Goal: Navigation & Orientation: Understand site structure

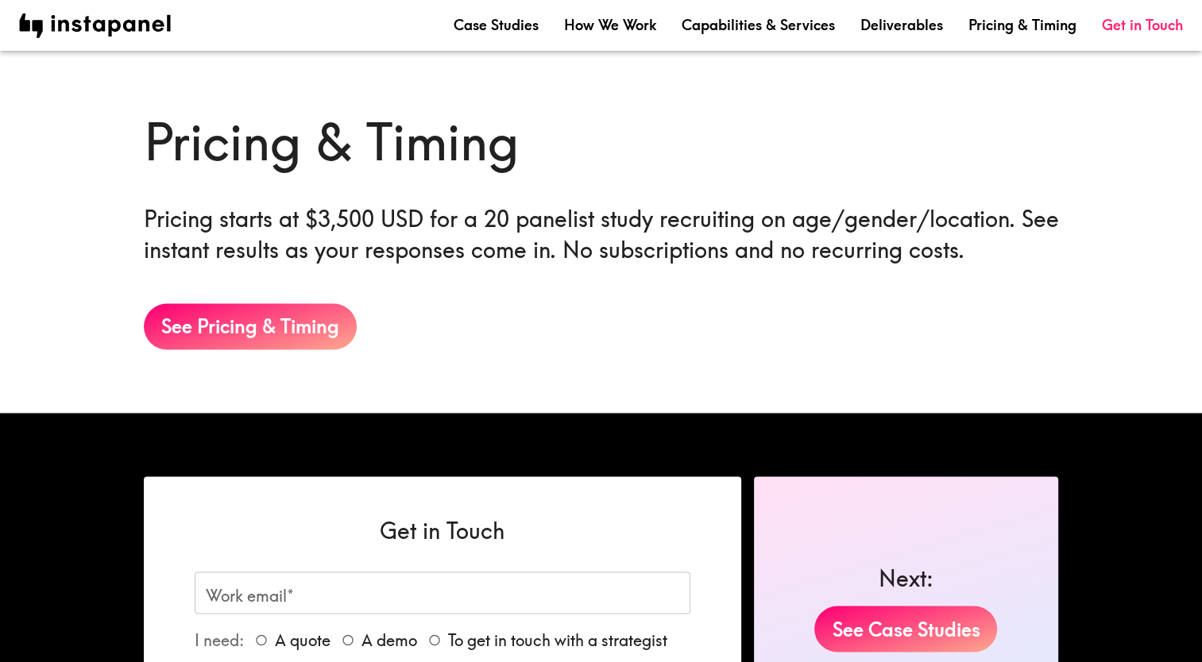
scroll to position [2760, 0]
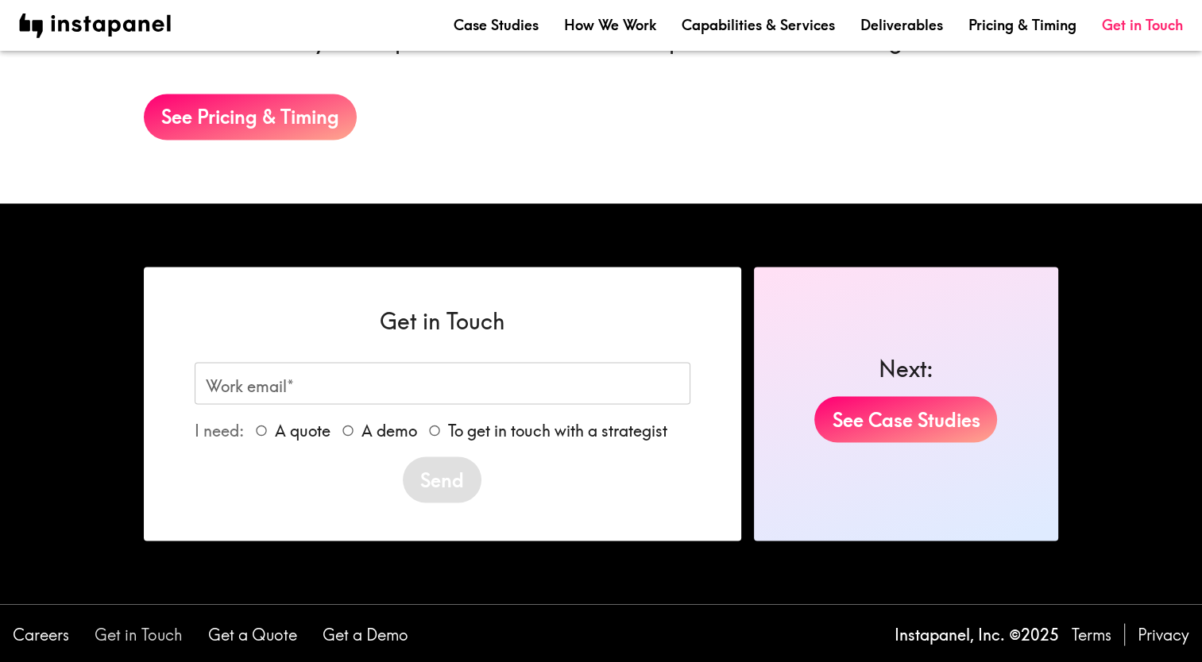
click at [149, 634] on link "Get in Touch" at bounding box center [139, 634] width 88 height 22
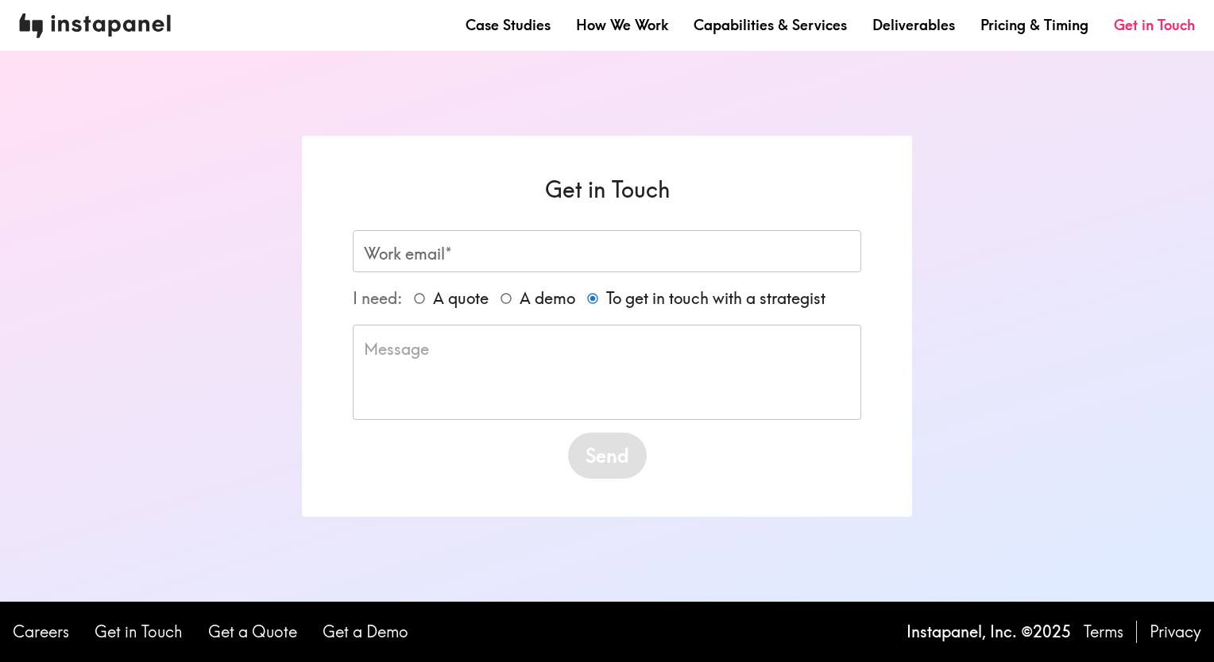
click at [134, 25] on img at bounding box center [95, 26] width 152 height 25
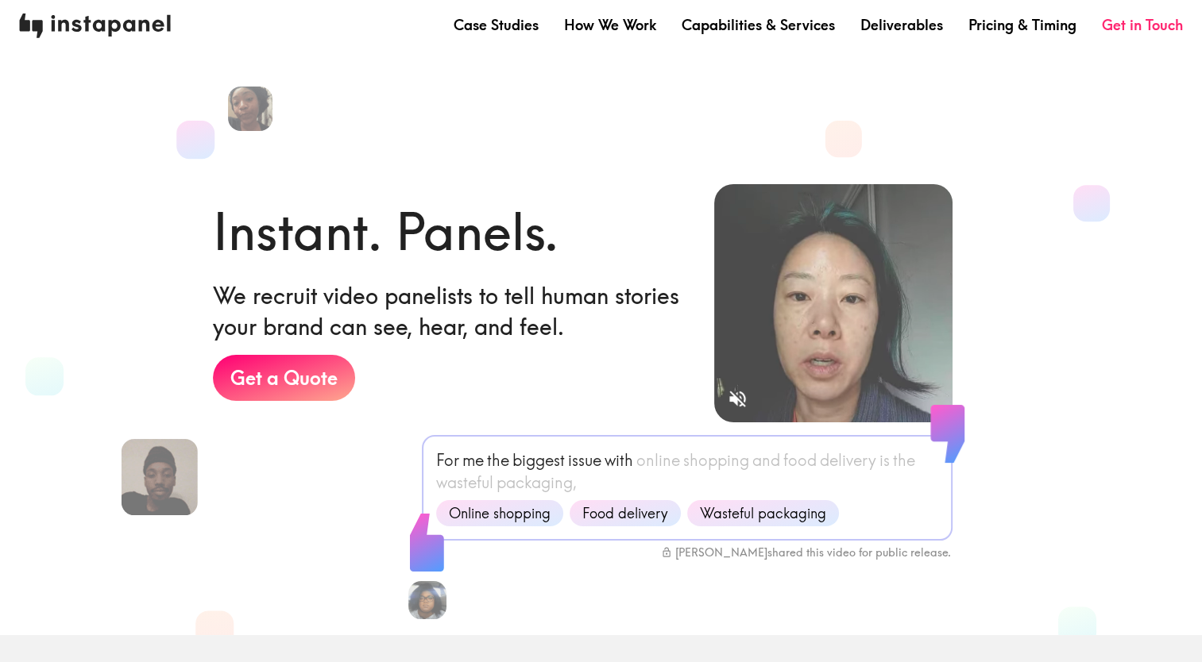
drag, startPoint x: 187, startPoint y: 24, endPoint x: 67, endPoint y: 22, distance: 119.9
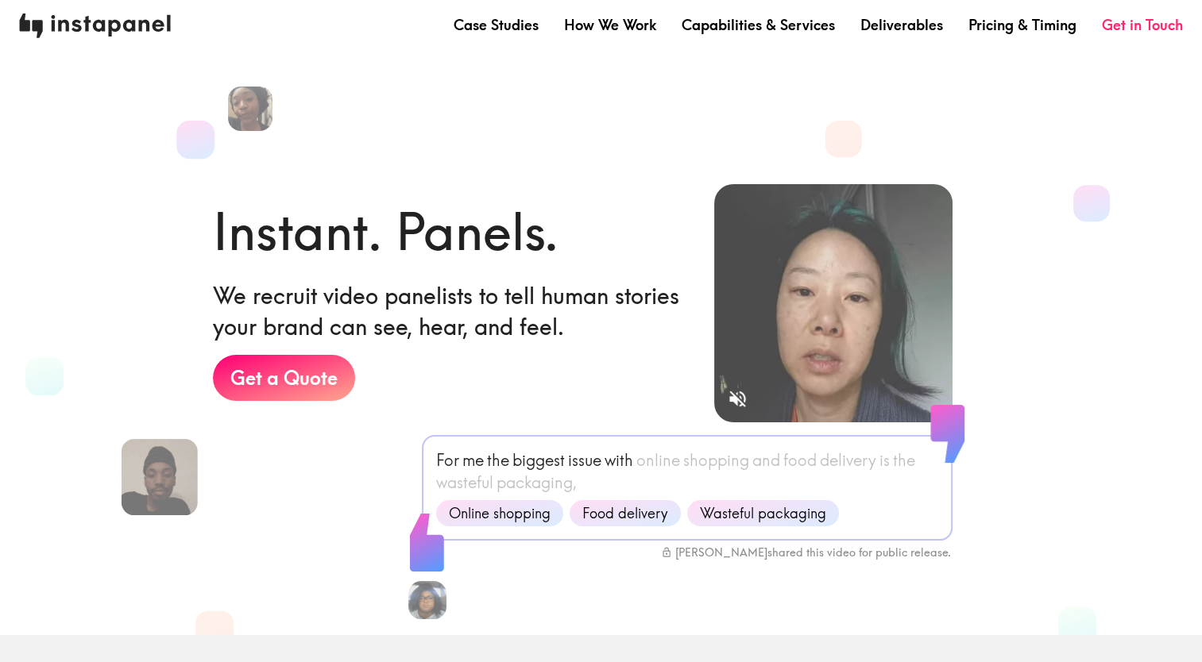
click at [67, 22] on nav "Case Studies How We Work Capabilities & Services Deliverables Pricing & Timing …" at bounding box center [601, 26] width 1164 height 25
drag, startPoint x: 67, startPoint y: 22, endPoint x: 377, endPoint y: 94, distance: 318.7
click at [377, 94] on section "Instant. Panels. We recruit video panelists to tell human stories your brand ca…" at bounding box center [588, 330] width 1202 height 610
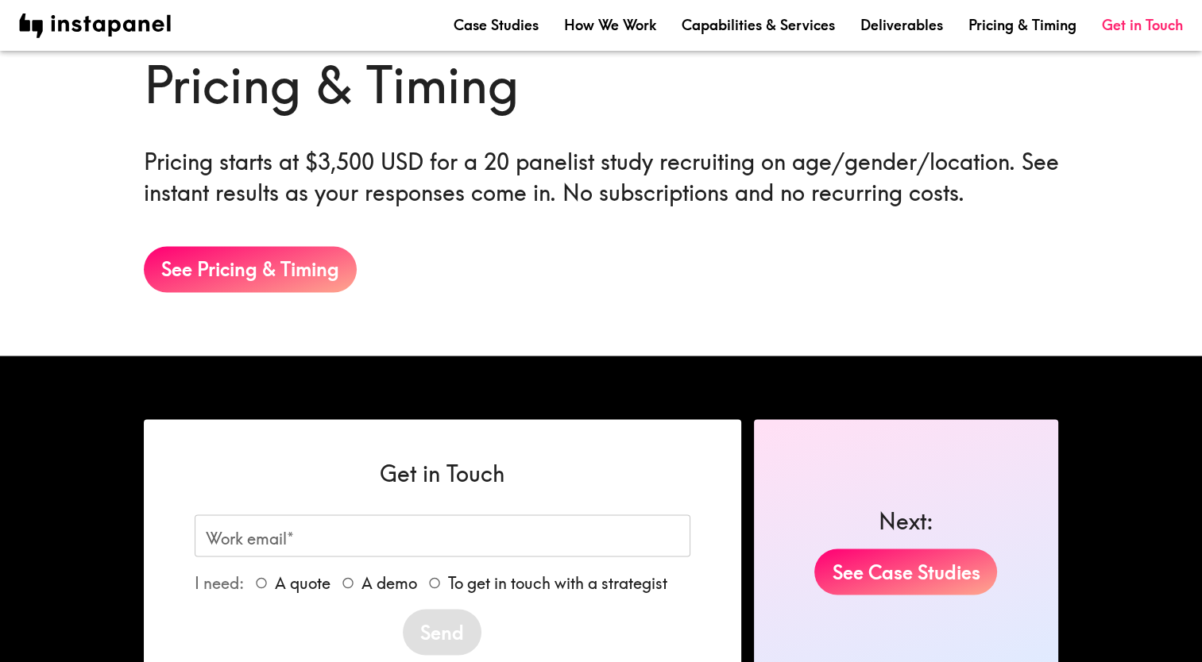
scroll to position [2760, 0]
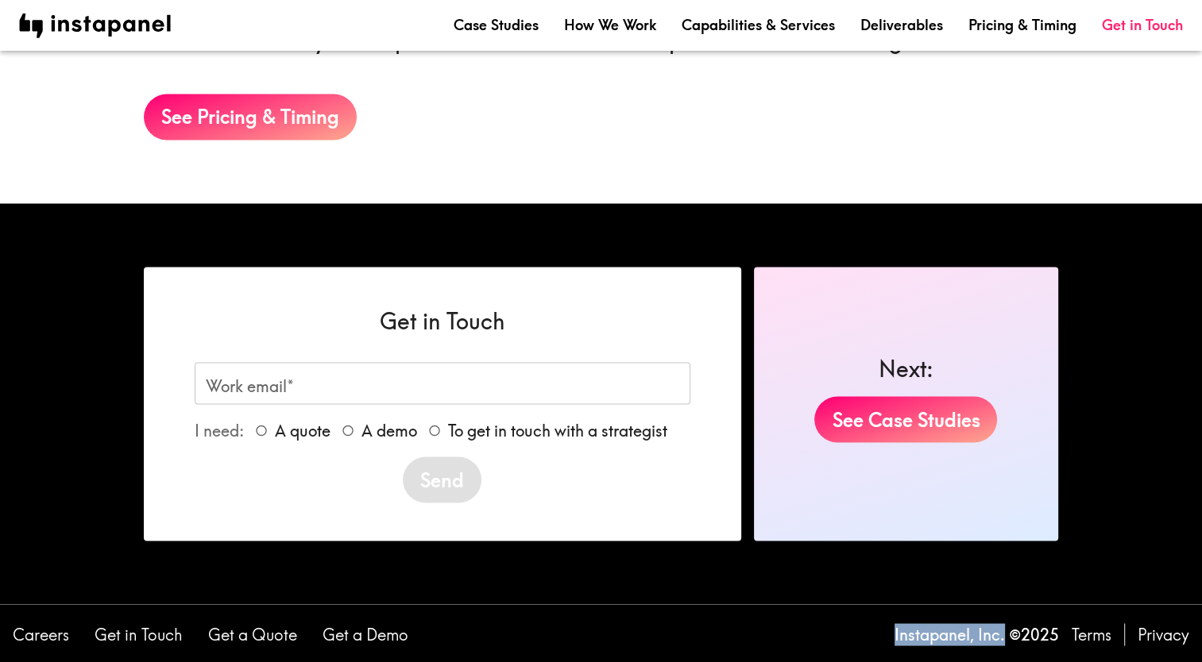
drag, startPoint x: 886, startPoint y: 635, endPoint x: 1001, endPoint y: 643, distance: 114.6
click at [1001, 643] on div "Instapanel, Inc. © 2025 Terms Privacy" at bounding box center [1042, 634] width 320 height 22
copy p "Instapanel, Inc."
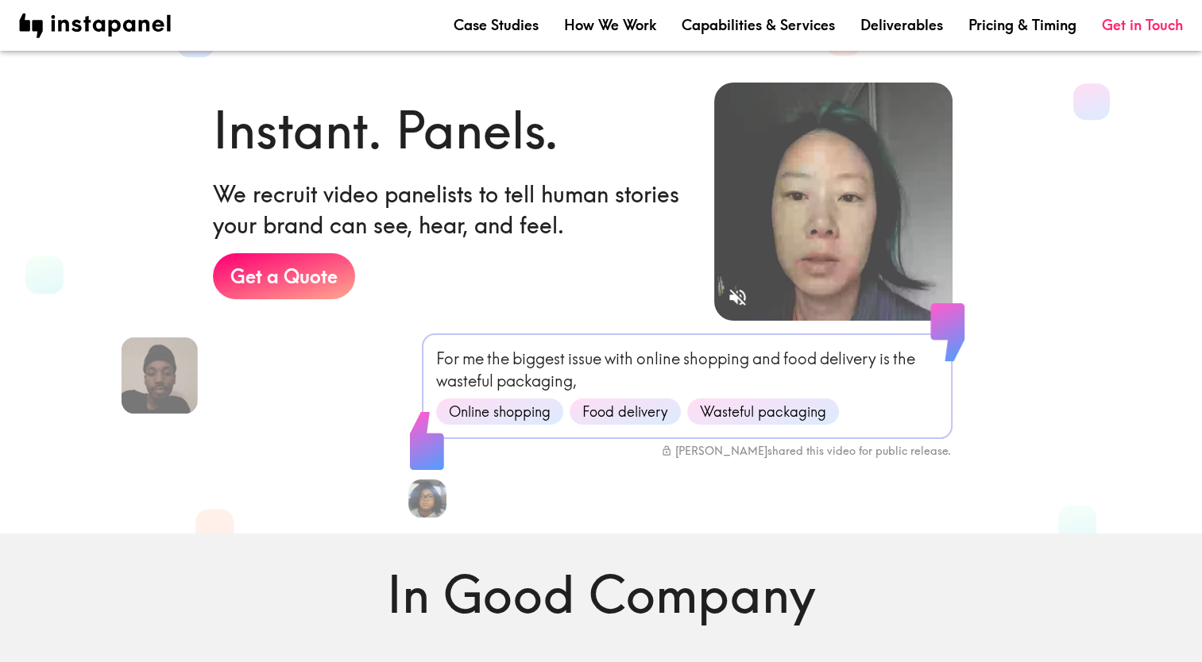
scroll to position [0, 0]
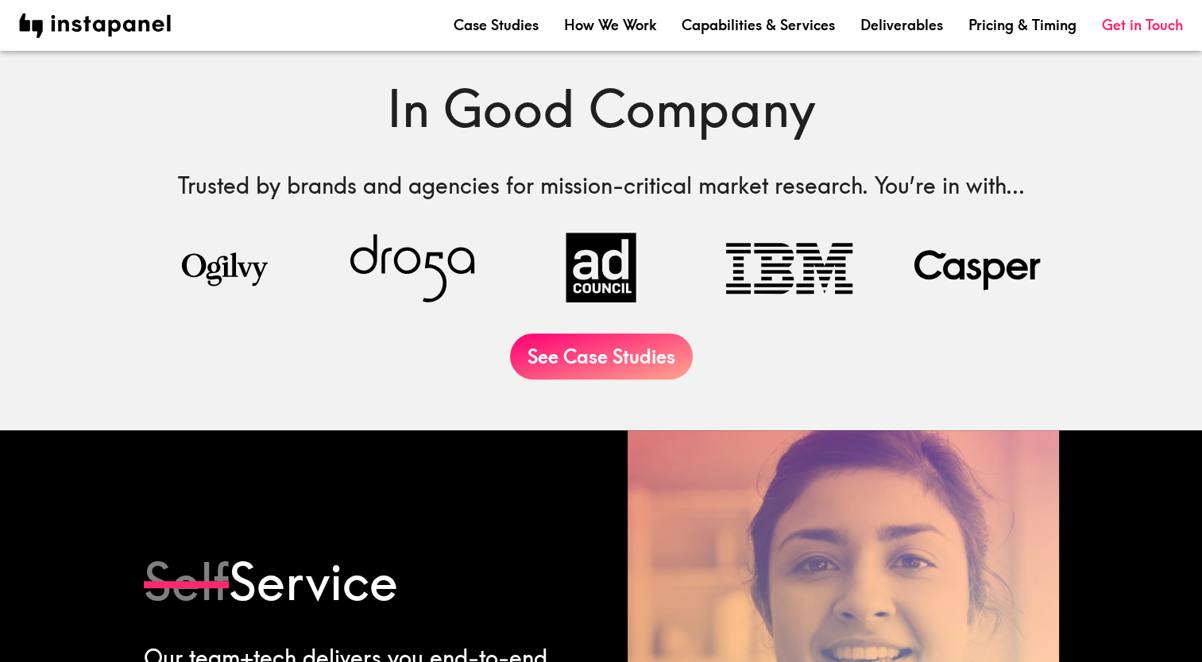
scroll to position [635, 0]
